Goal: Information Seeking & Learning: Check status

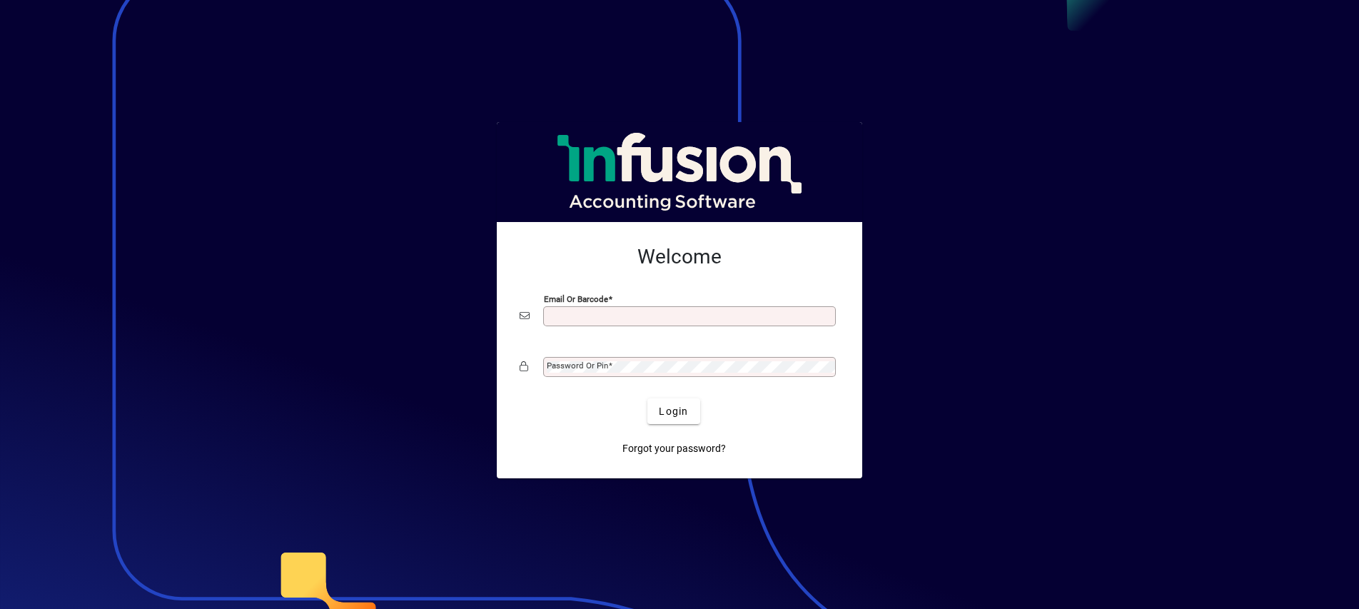
scroll to position [3, 0]
type input "**********"
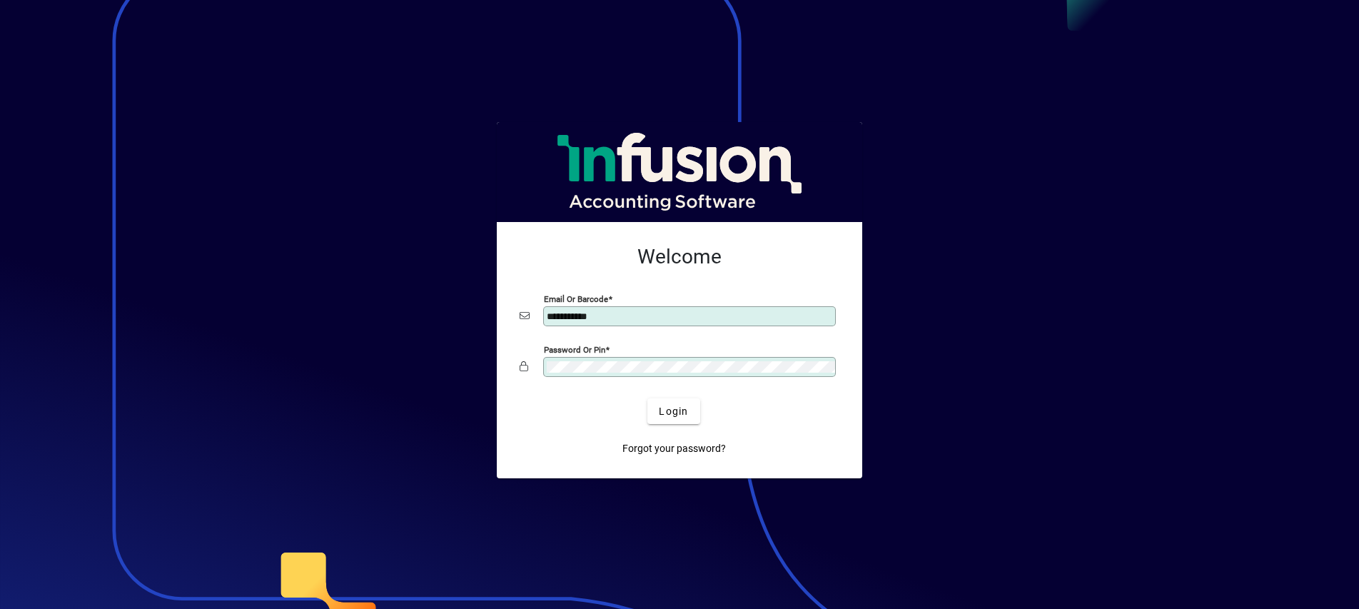
click at [674, 411] on button "Login" at bounding box center [674, 411] width 52 height 26
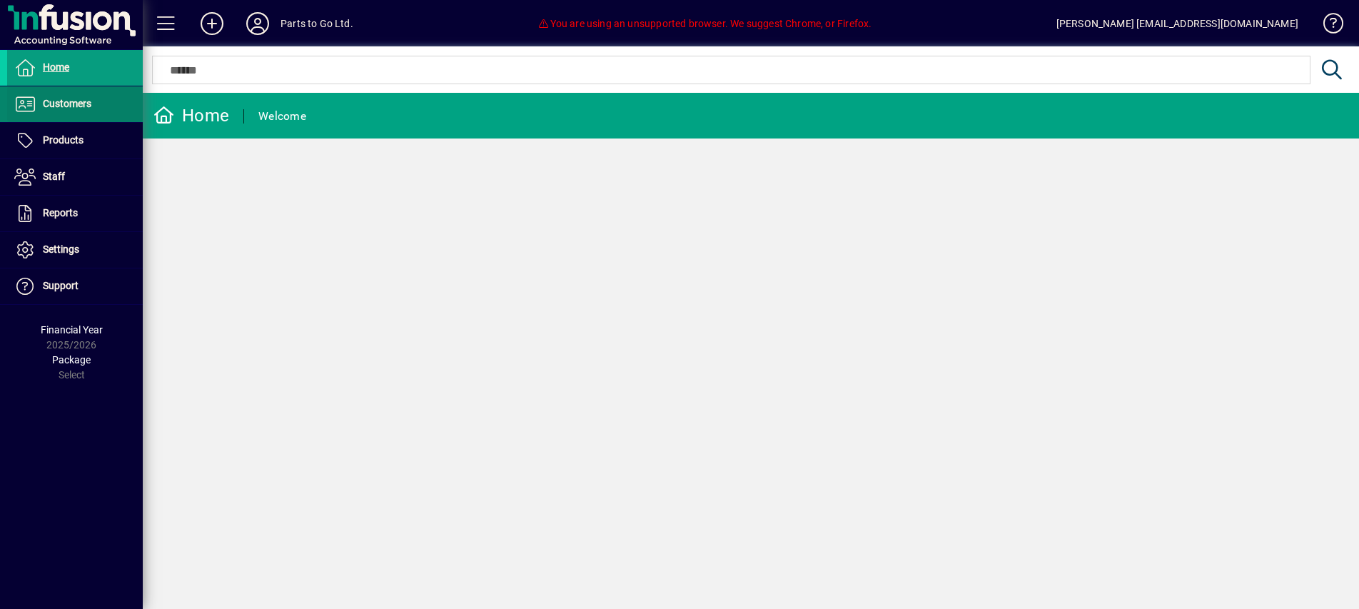
click at [65, 101] on span "Customers" at bounding box center [67, 103] width 49 height 11
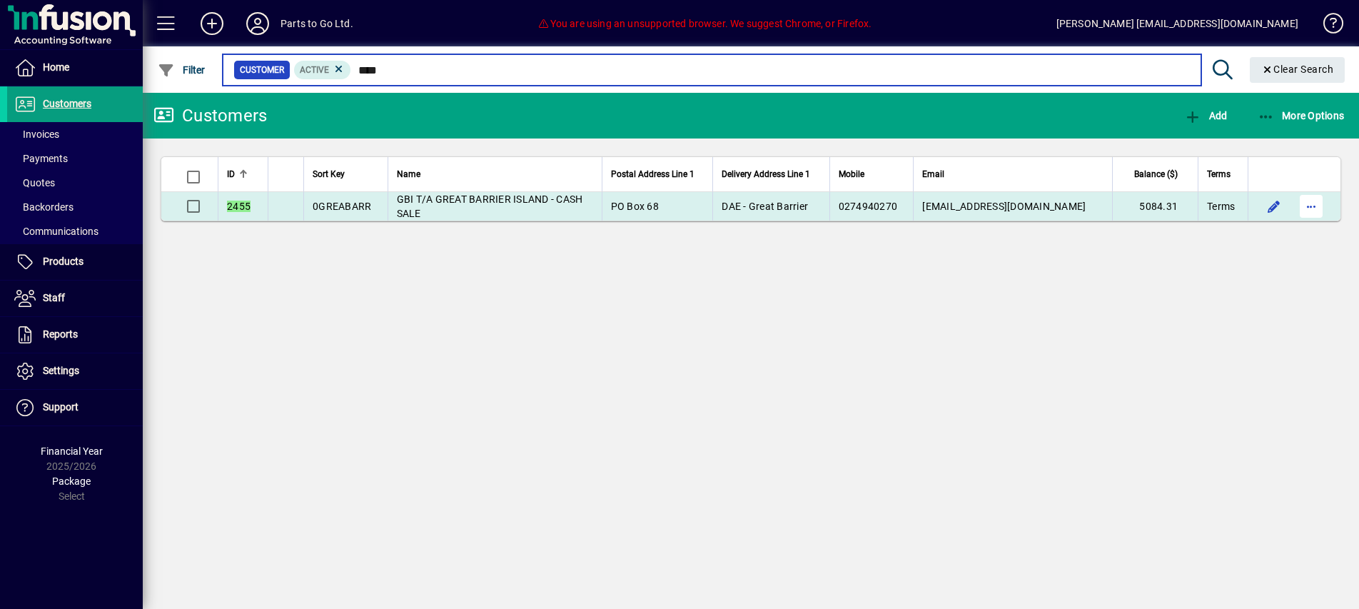
type input "****"
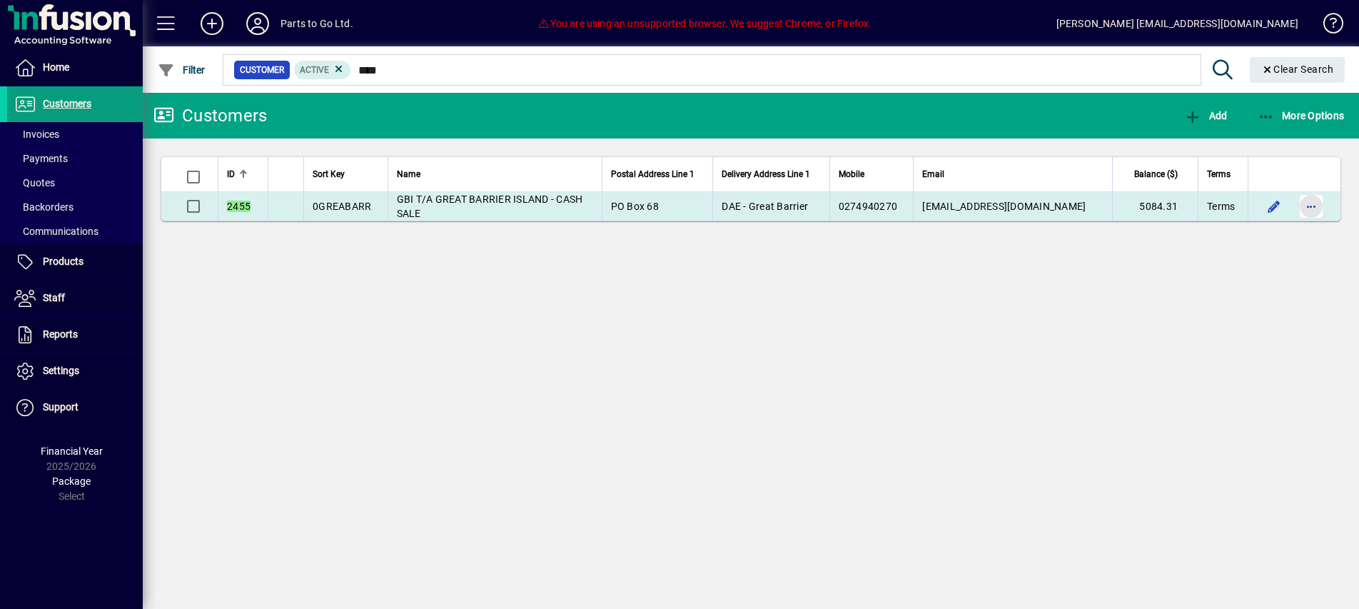
click at [1306, 204] on span "button" at bounding box center [1311, 206] width 34 height 34
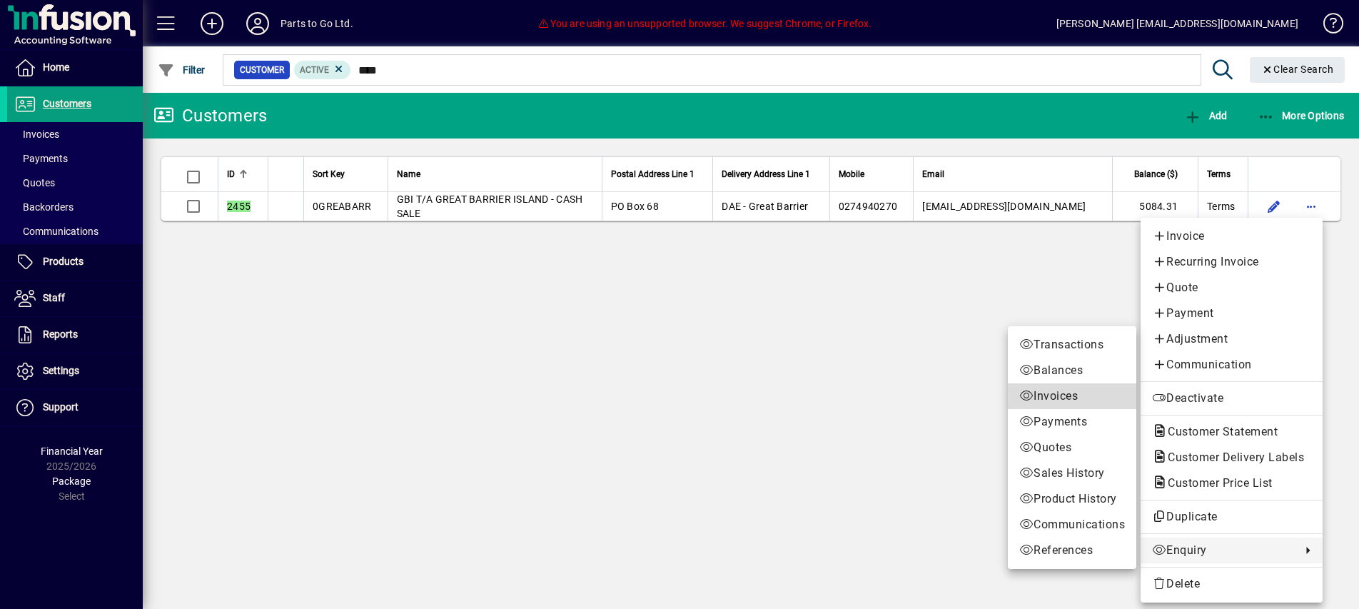
click at [1072, 394] on span "Invoices" at bounding box center [1073, 396] width 106 height 17
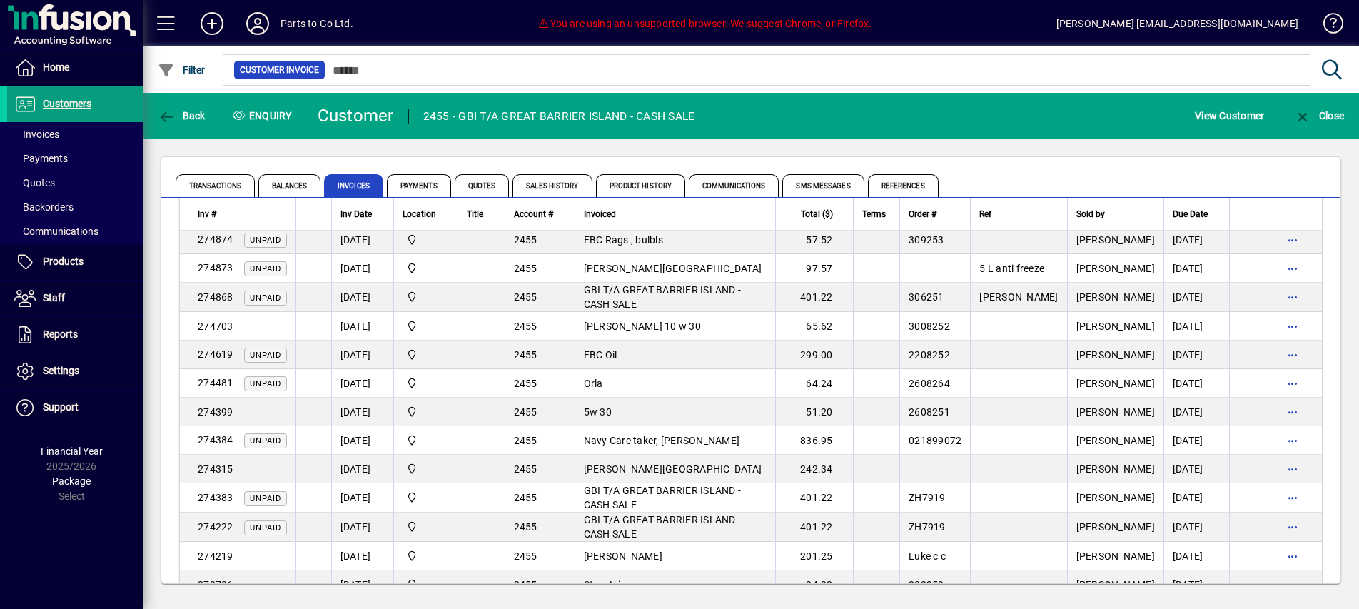
scroll to position [656, 0]
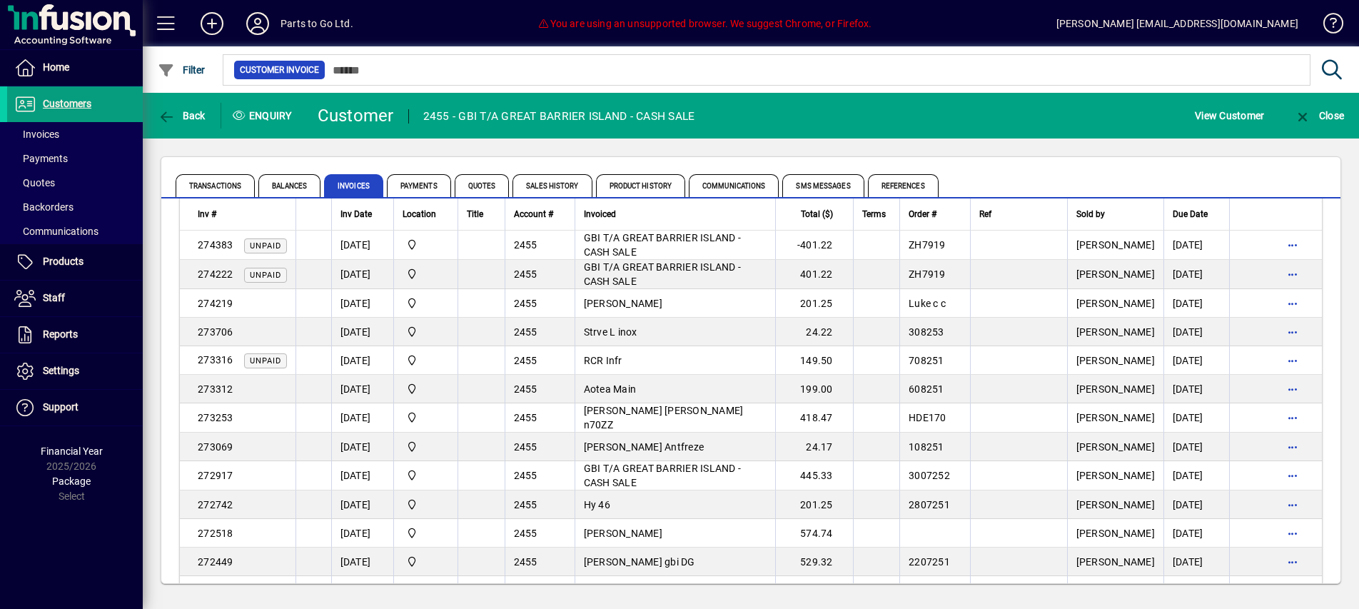
click at [266, 361] on span "Unpaid" at bounding box center [265, 360] width 31 height 9
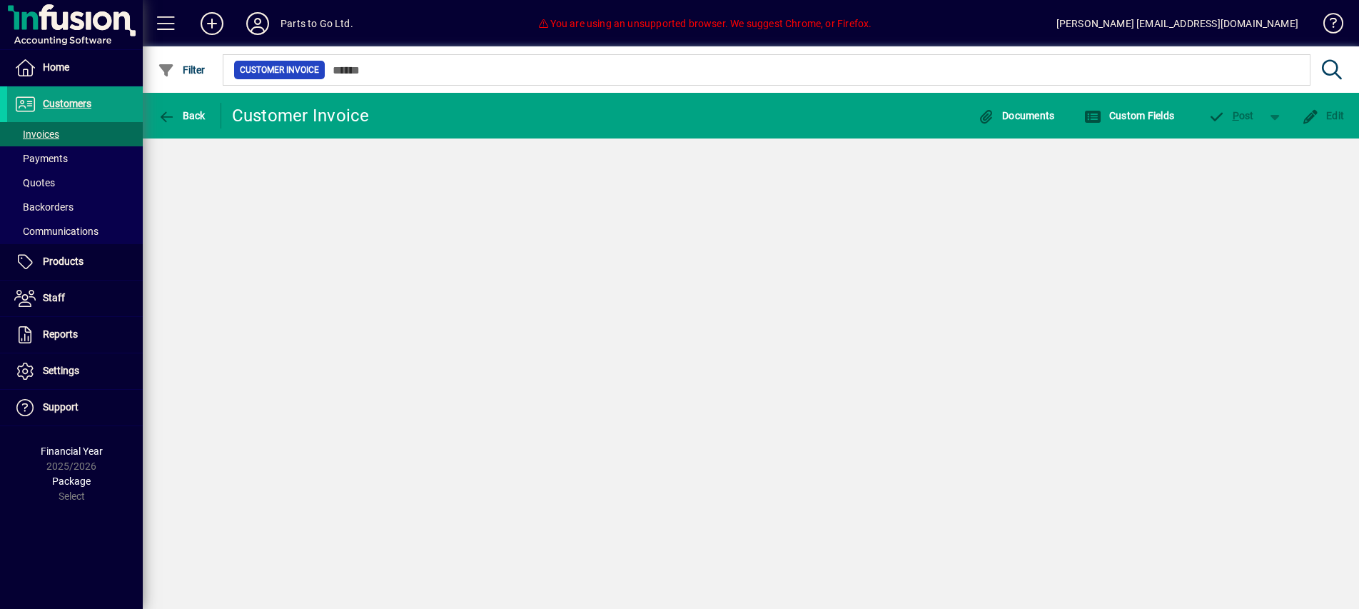
click at [266, 361] on div "Back Customer Invoice Documents Custom Fields P ost Edit" at bounding box center [751, 351] width 1217 height 516
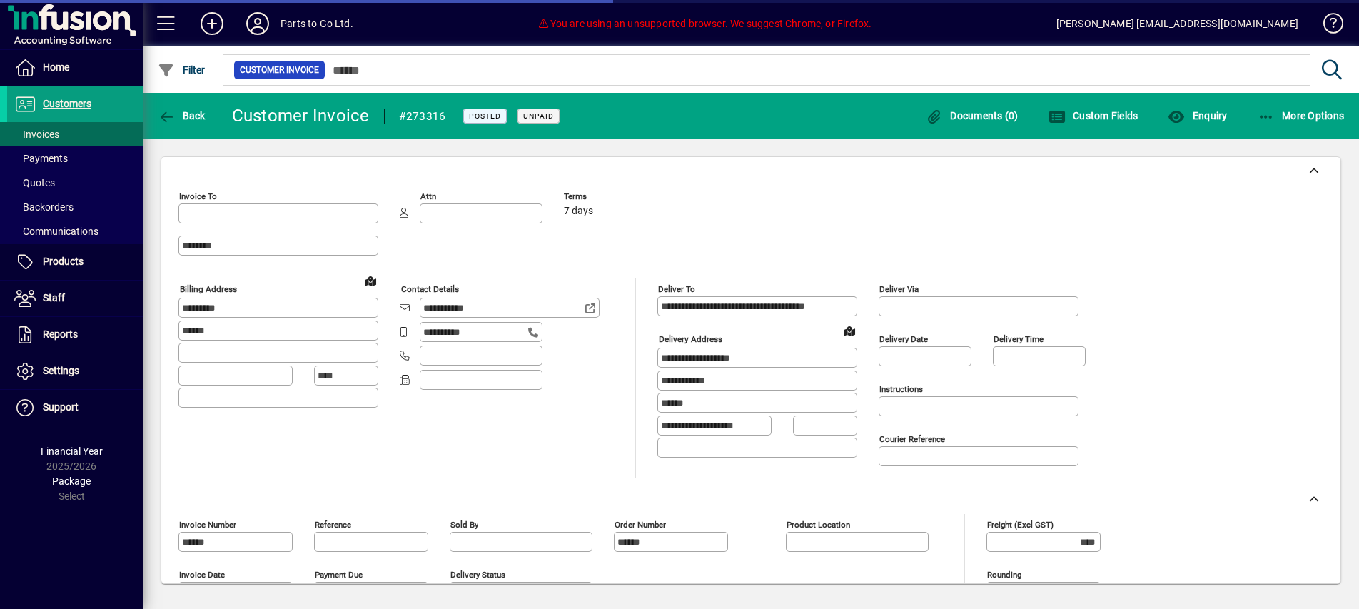
type input "**********"
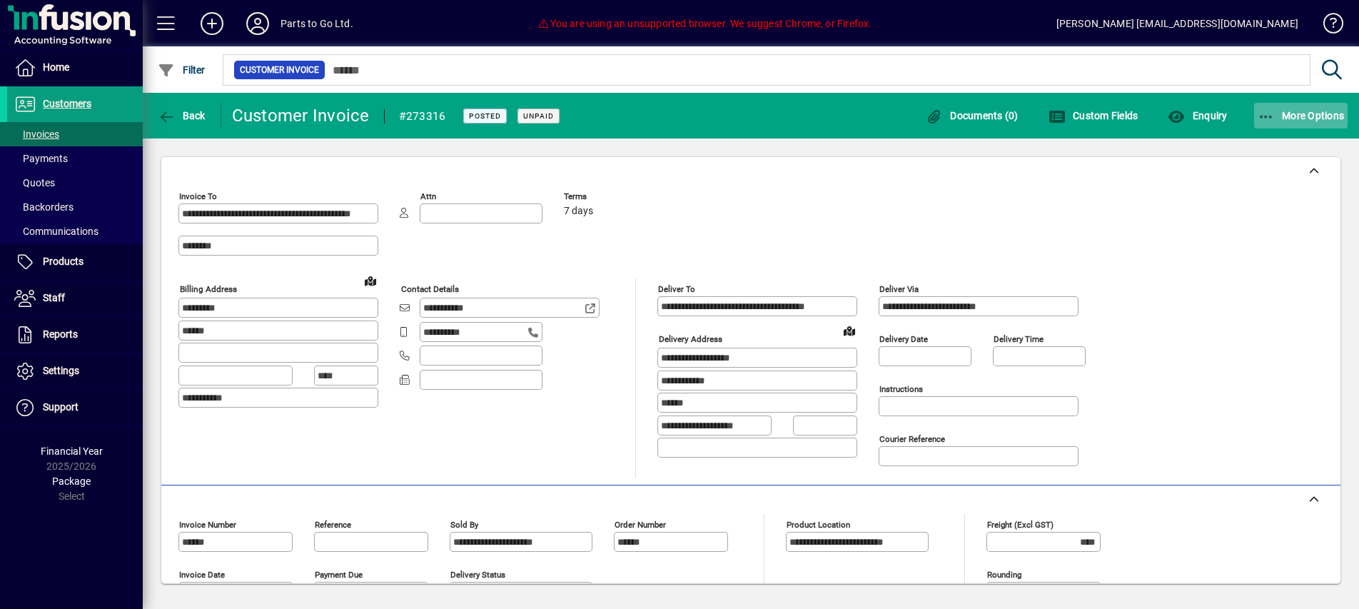
click at [1267, 116] on icon "button" at bounding box center [1267, 117] width 18 height 14
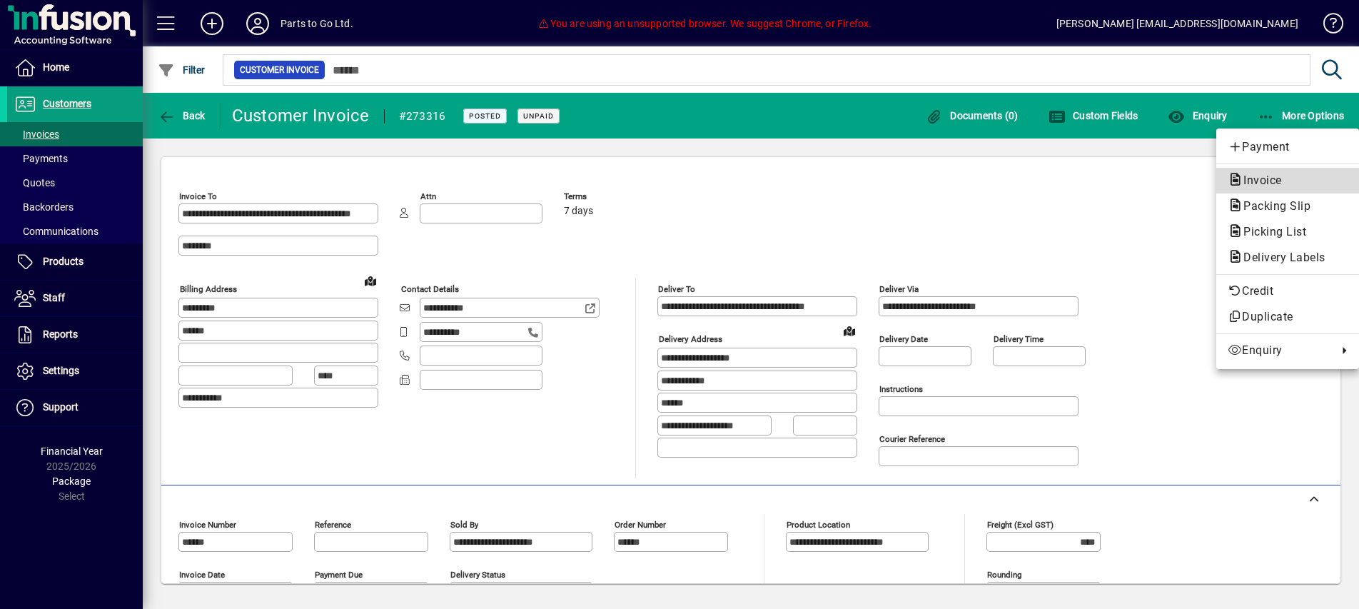
click at [1283, 175] on span "Invoice" at bounding box center [1258, 180] width 61 height 14
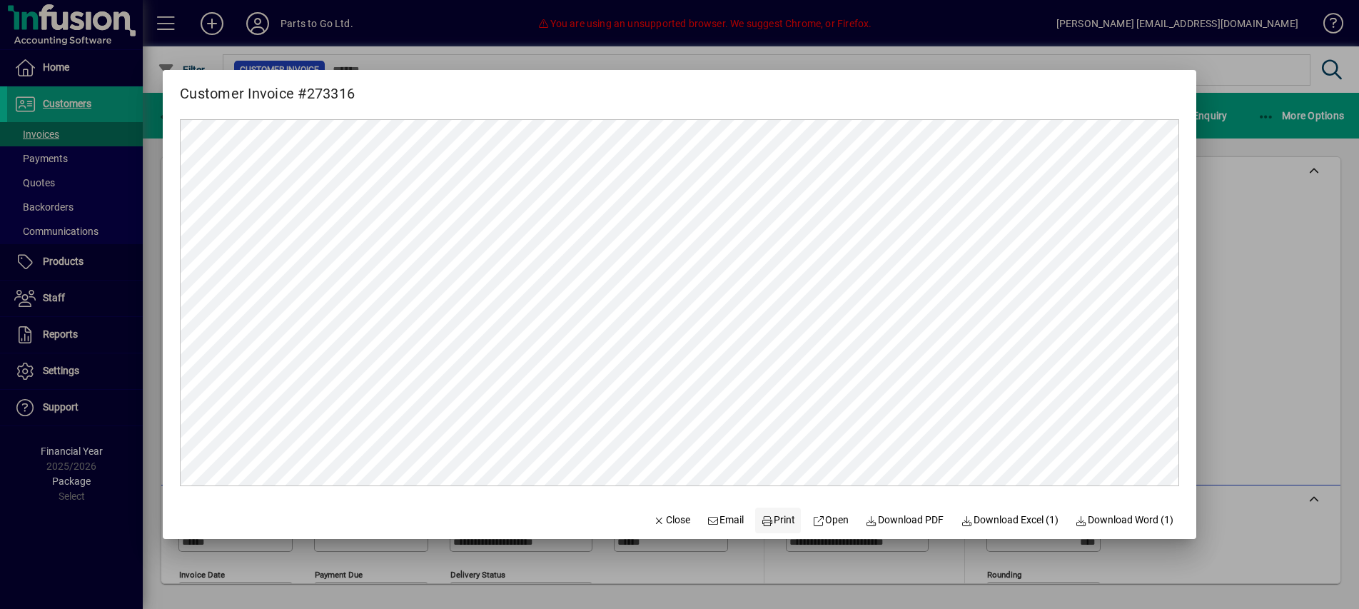
click at [761, 518] on icon at bounding box center [767, 521] width 13 height 10
click at [662, 516] on span "Close" at bounding box center [671, 520] width 37 height 15
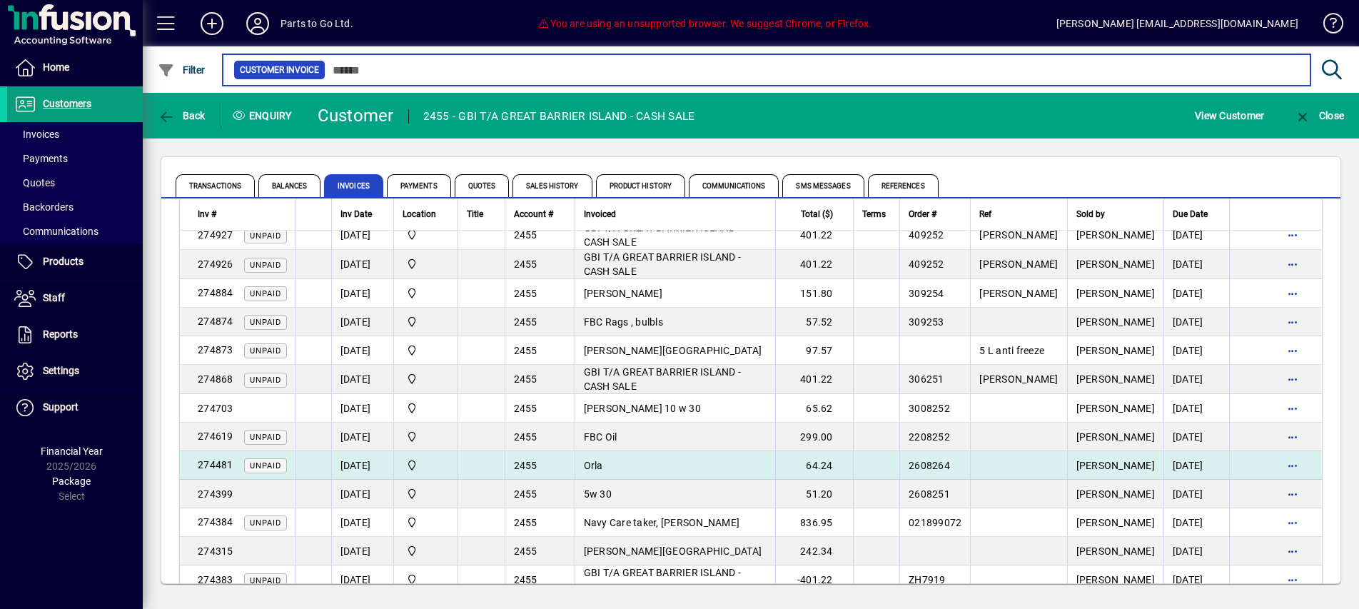
scroll to position [324, 0]
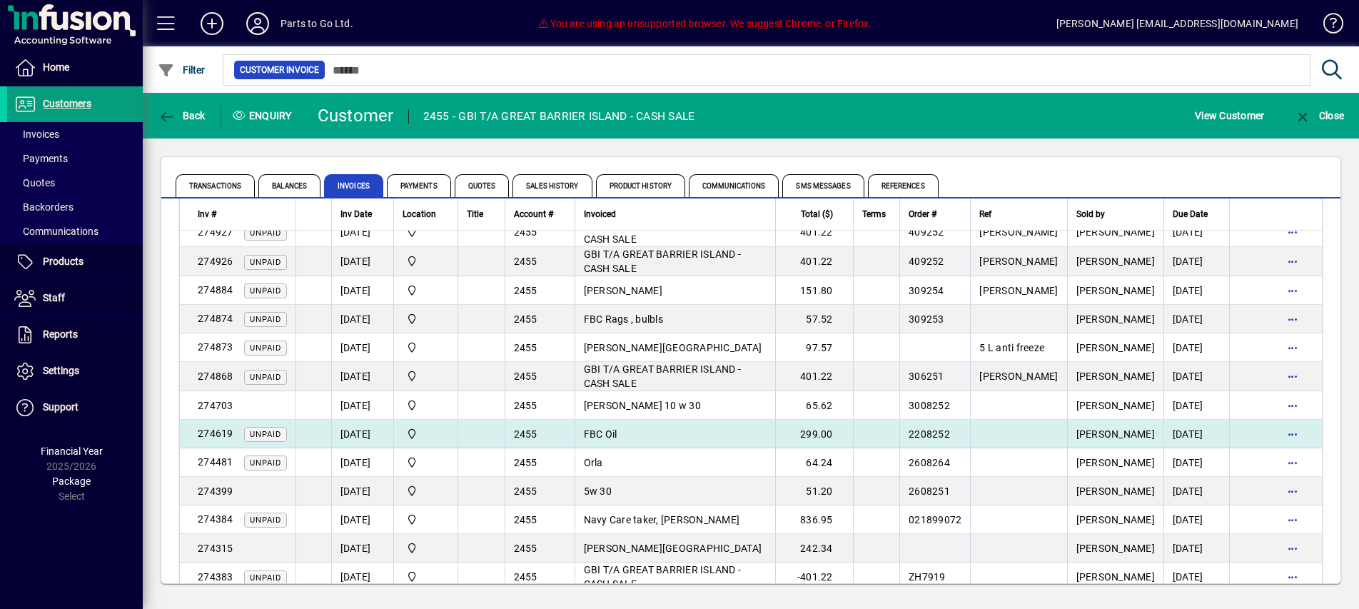
click at [633, 436] on td "FBC Oil" at bounding box center [675, 434] width 201 height 29
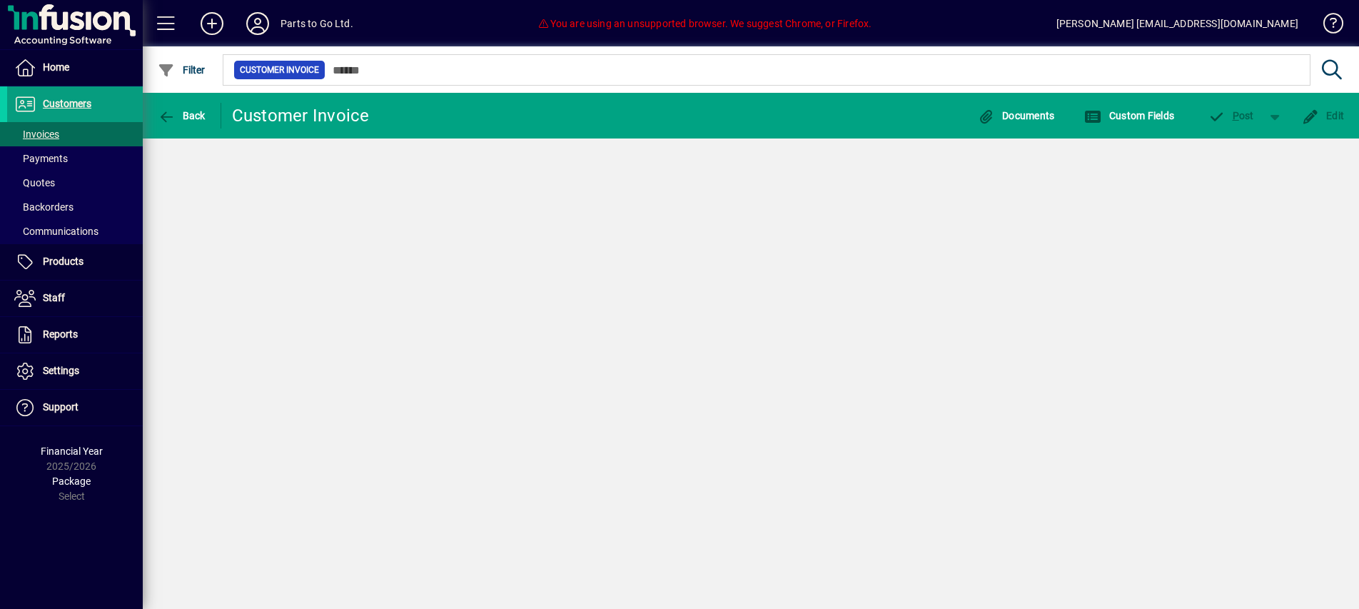
click at [633, 436] on div "Back Customer Invoice Documents Custom Fields P ost Edit" at bounding box center [751, 351] width 1217 height 516
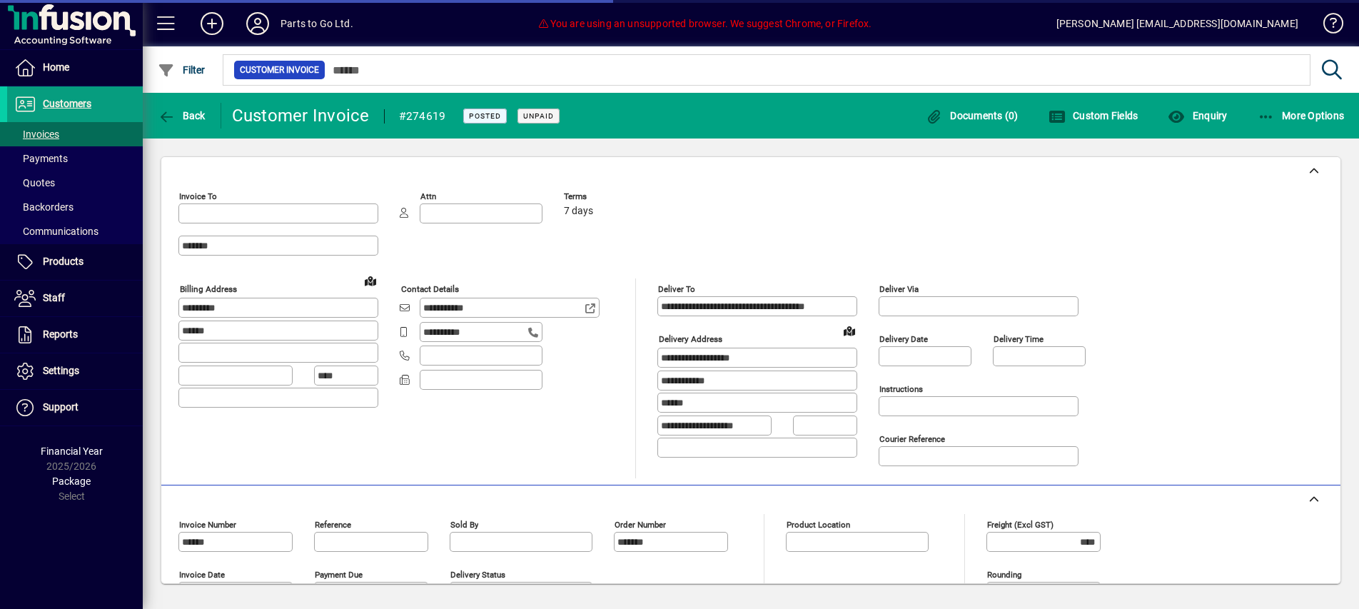
type input "**********"
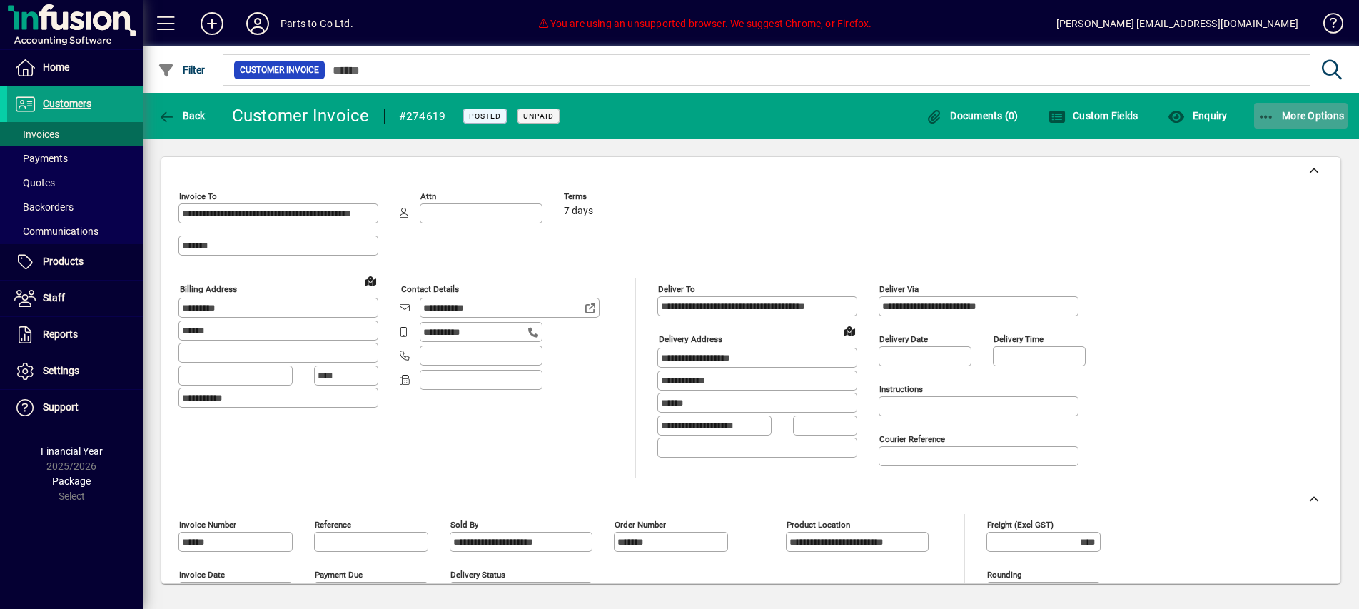
click at [1290, 116] on span "More Options" at bounding box center [1301, 115] width 87 height 11
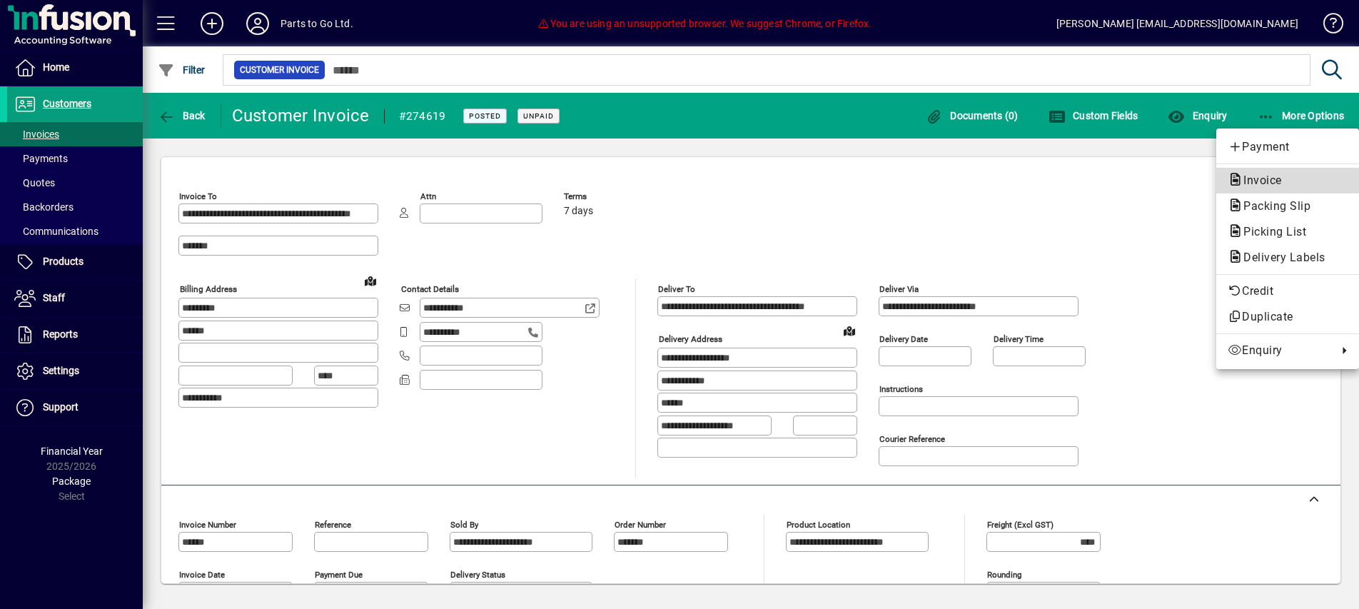
click at [1269, 179] on span "Invoice" at bounding box center [1258, 180] width 61 height 14
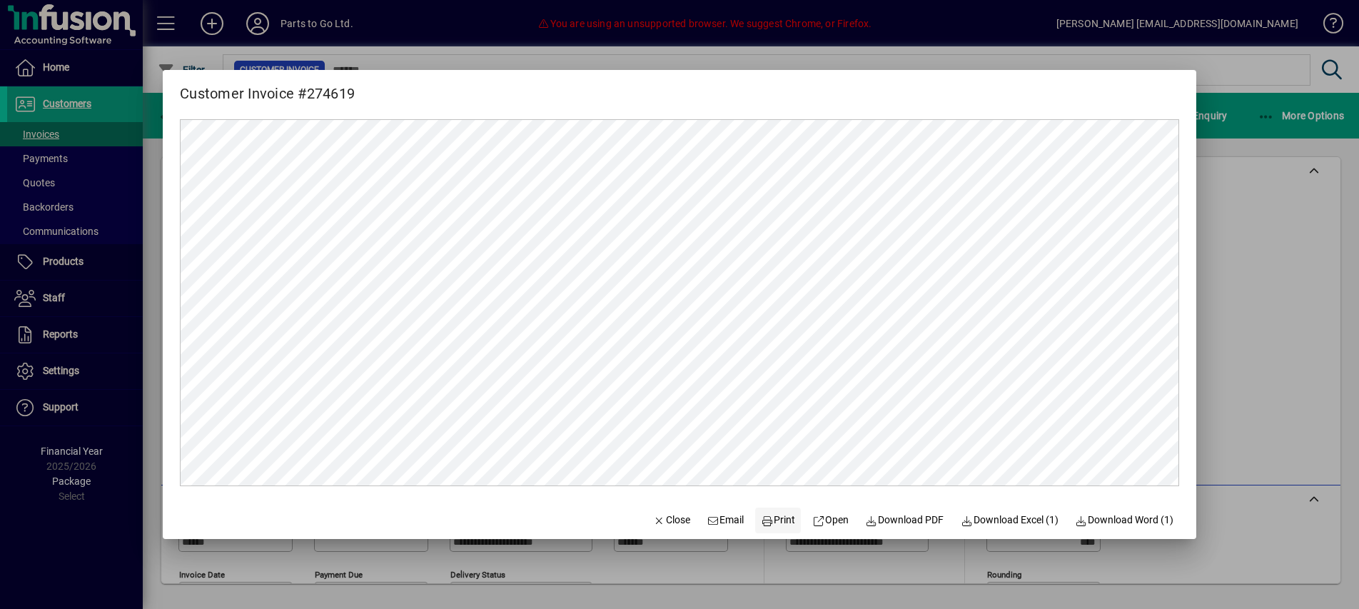
click at [770, 521] on span "Print" at bounding box center [778, 520] width 34 height 15
click at [667, 522] on span "Close" at bounding box center [671, 520] width 37 height 15
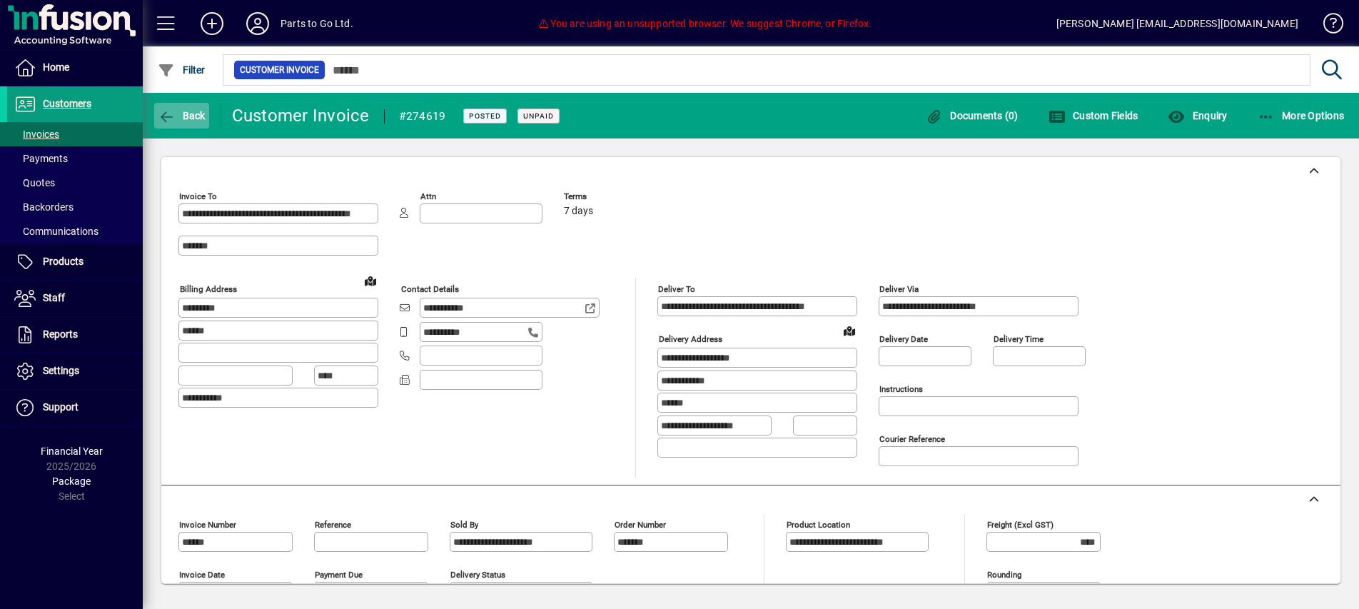
click at [173, 111] on icon "button" at bounding box center [167, 117] width 18 height 14
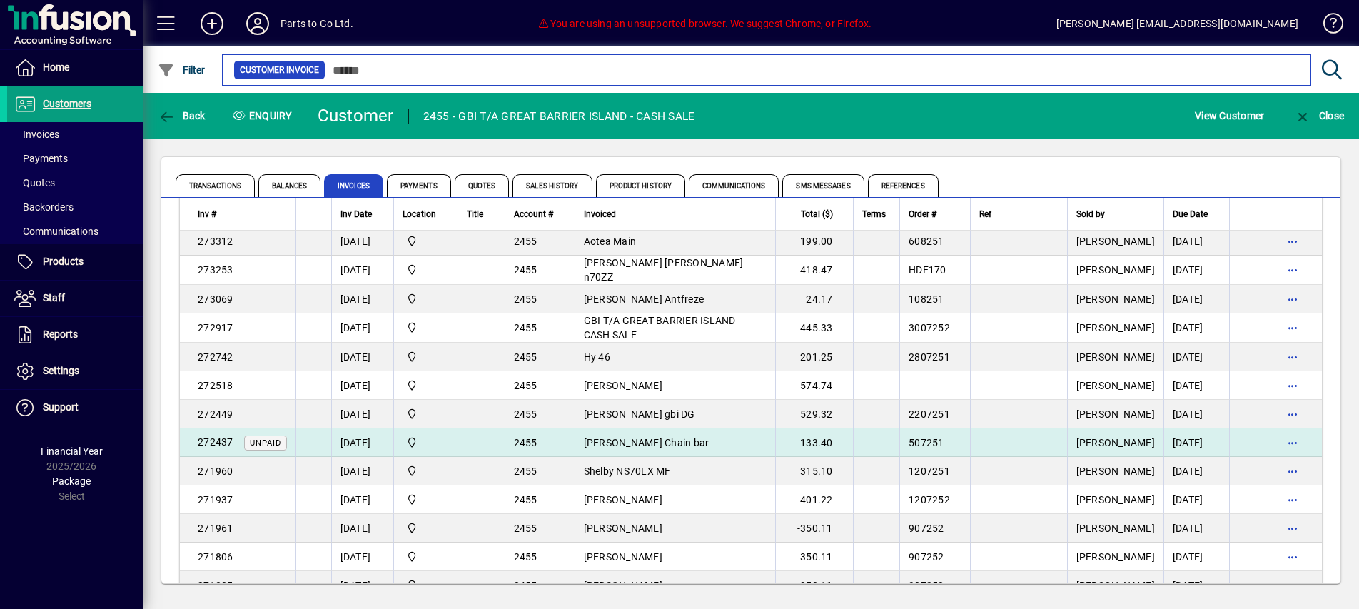
scroll to position [1086, 0]
